Goal: Check status: Check status

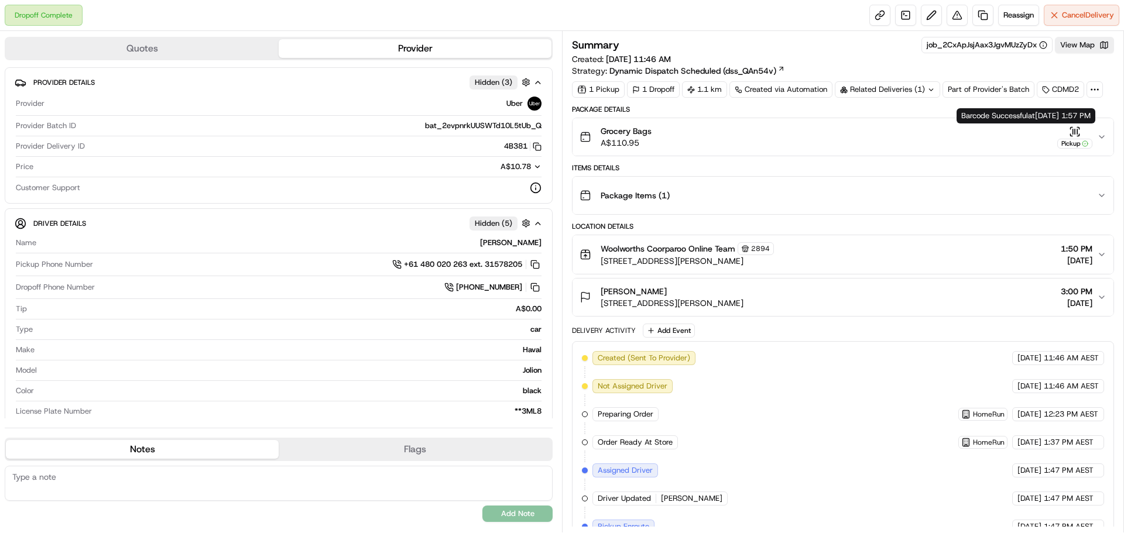
click at [1094, 132] on div "Grocery Bags A$110.95 Pickup" at bounding box center [838, 136] width 517 height 23
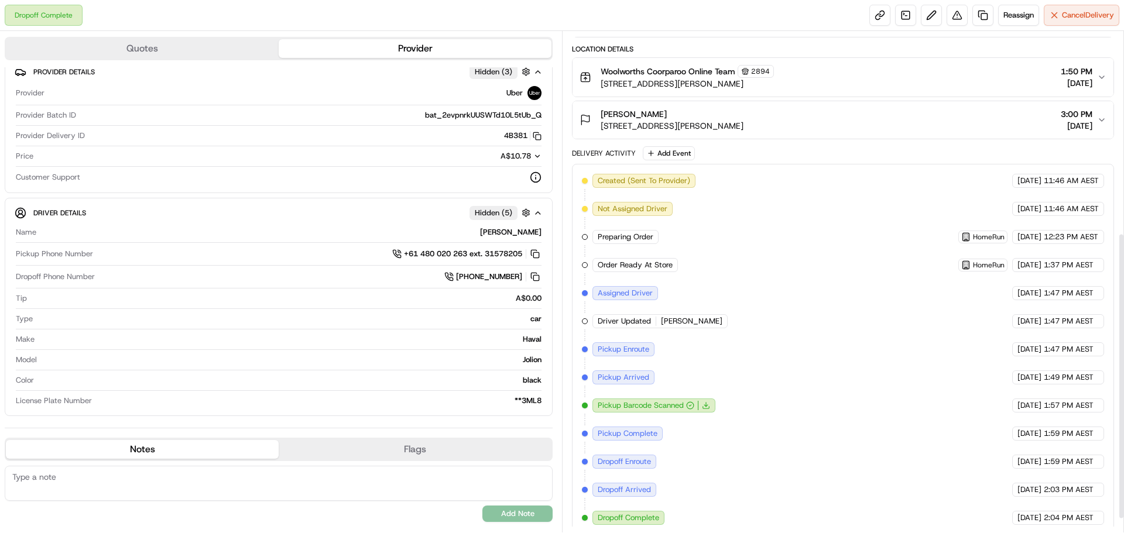
scroll to position [376, 0]
